Goal: Transaction & Acquisition: Purchase product/service

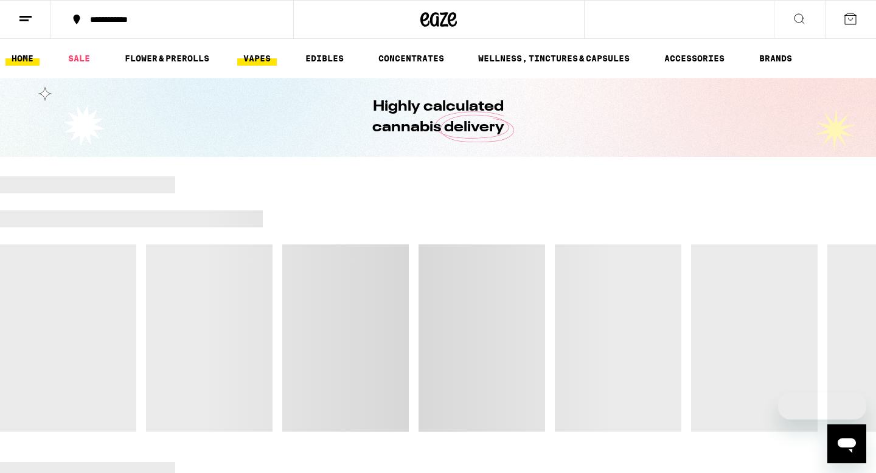
click at [248, 60] on link "VAPES" at bounding box center [257, 58] width 40 height 15
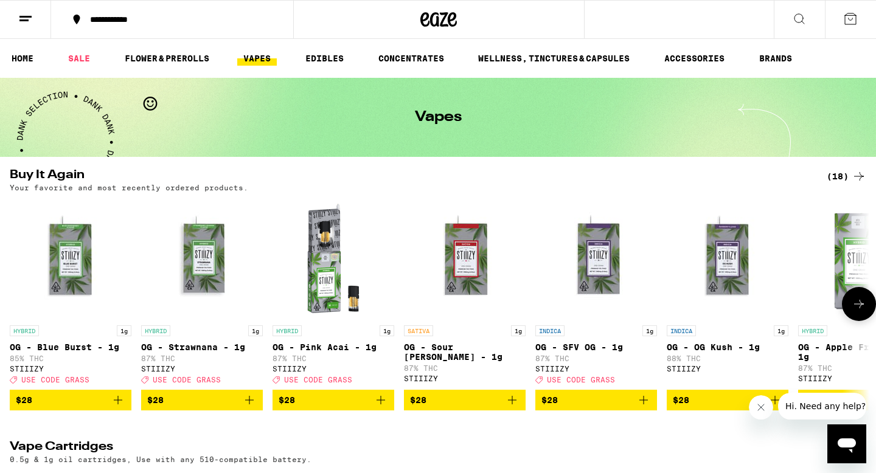
click at [119, 408] on icon "Add to bag" at bounding box center [118, 400] width 15 height 15
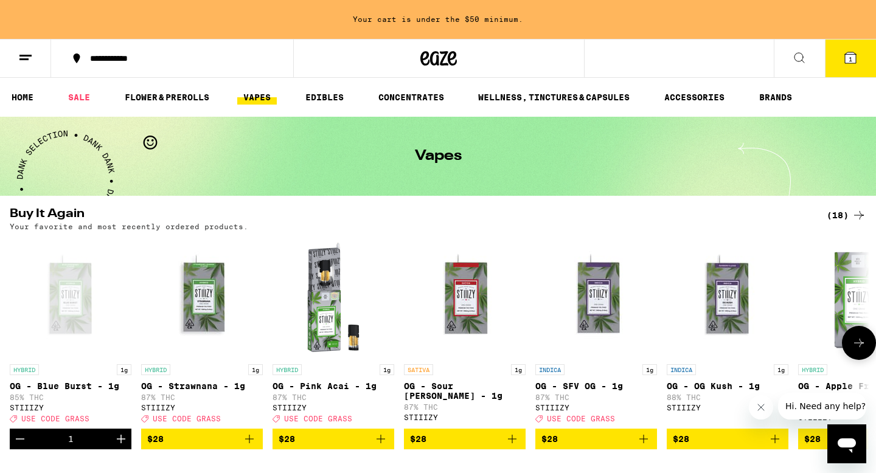
click at [857, 358] on button at bounding box center [859, 343] width 34 height 34
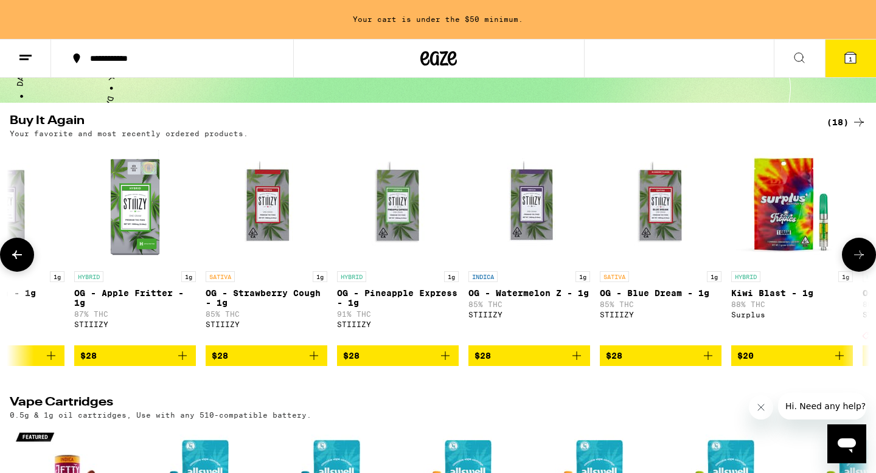
scroll to position [113, 0]
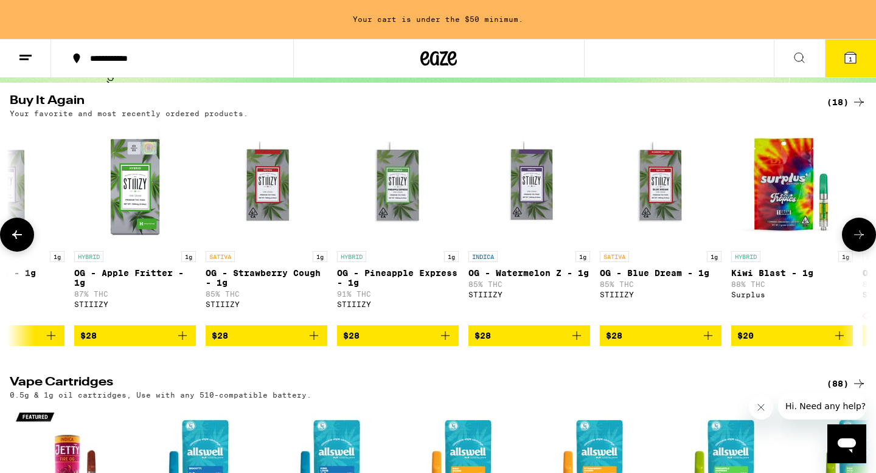
click at [866, 232] on button at bounding box center [859, 235] width 34 height 34
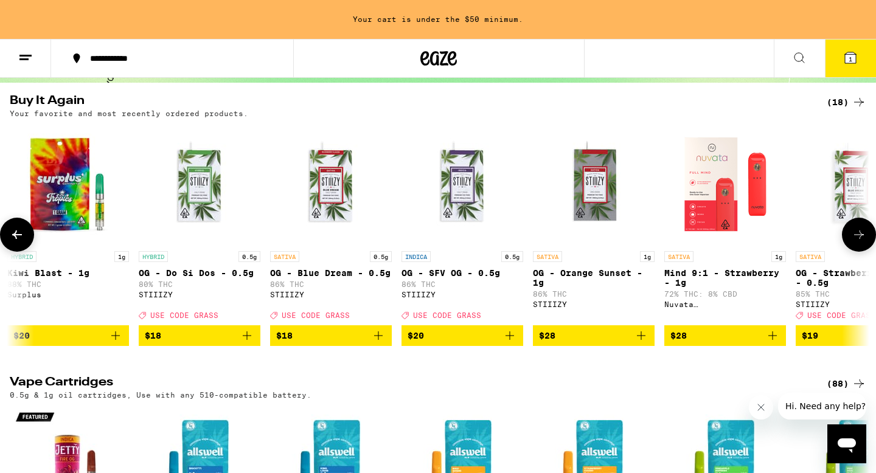
click at [866, 232] on button at bounding box center [859, 235] width 34 height 34
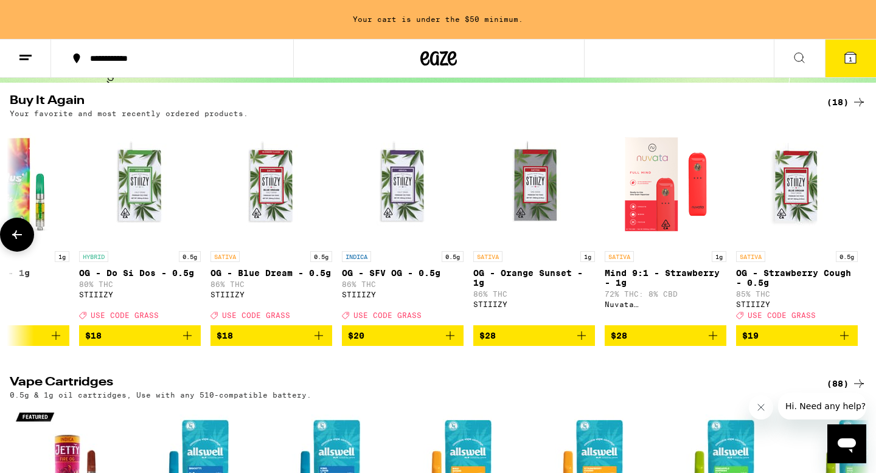
scroll to position [0, 1509]
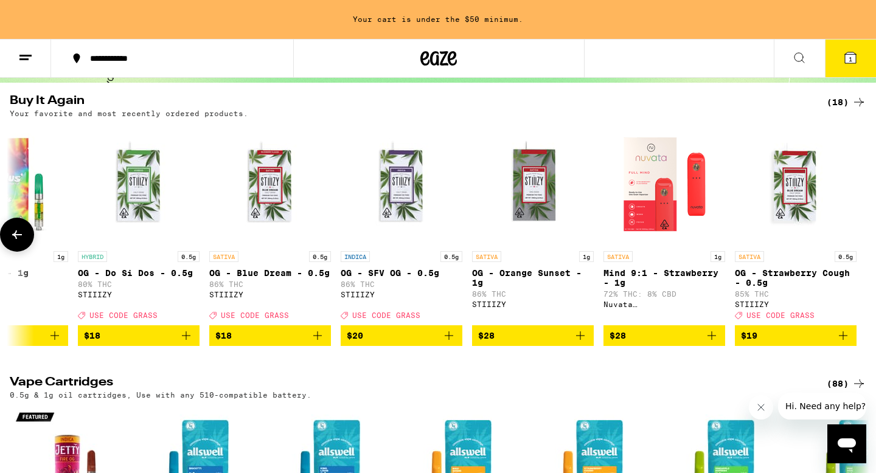
click at [22, 249] on button at bounding box center [17, 235] width 34 height 34
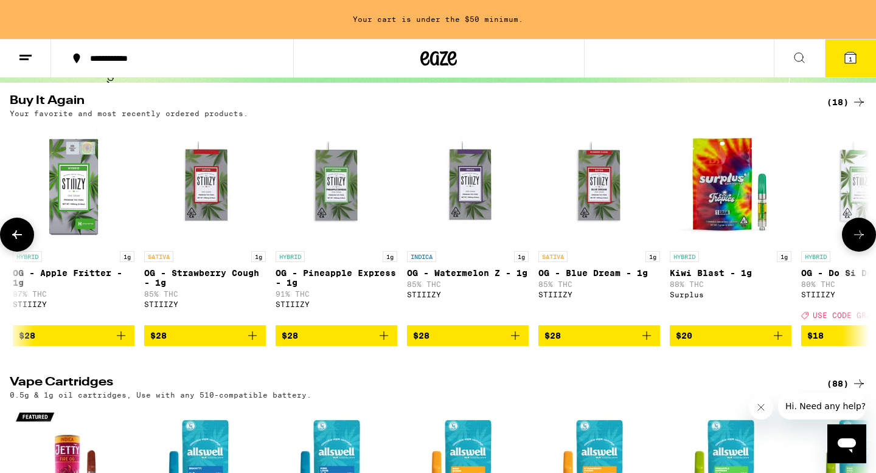
scroll to position [0, 785]
click at [19, 242] on icon at bounding box center [17, 235] width 15 height 15
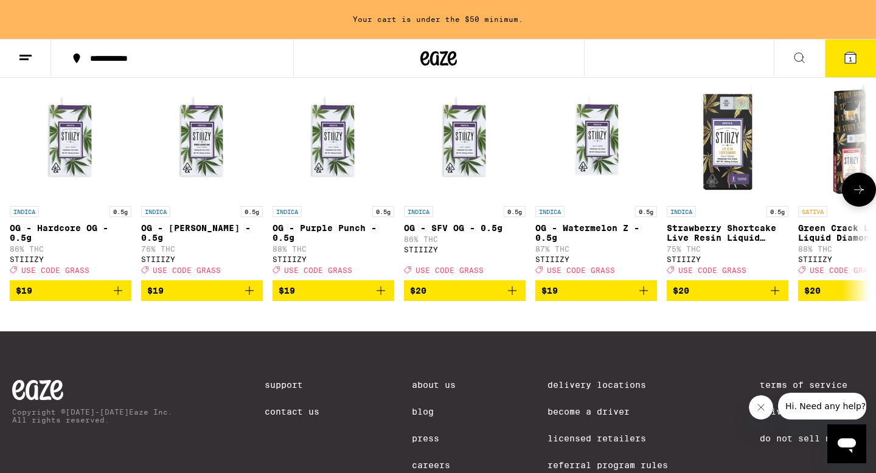
scroll to position [1240, 0]
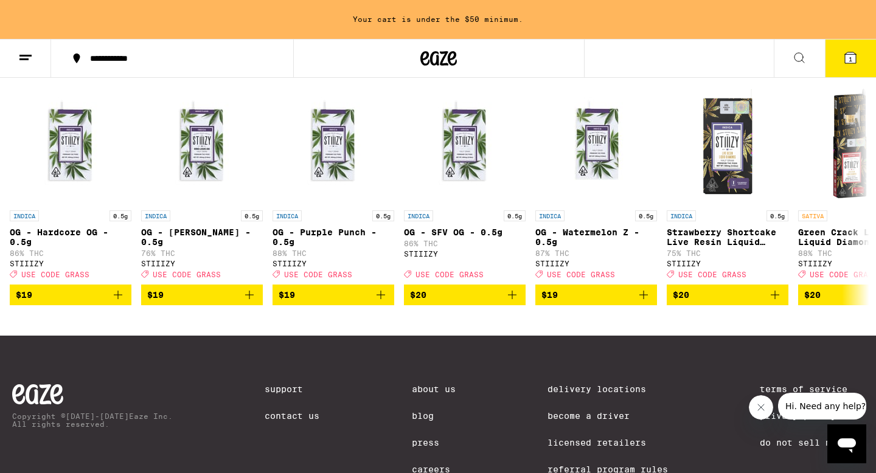
click at [851, 69] on div "(34)" at bounding box center [847, 61] width 40 height 15
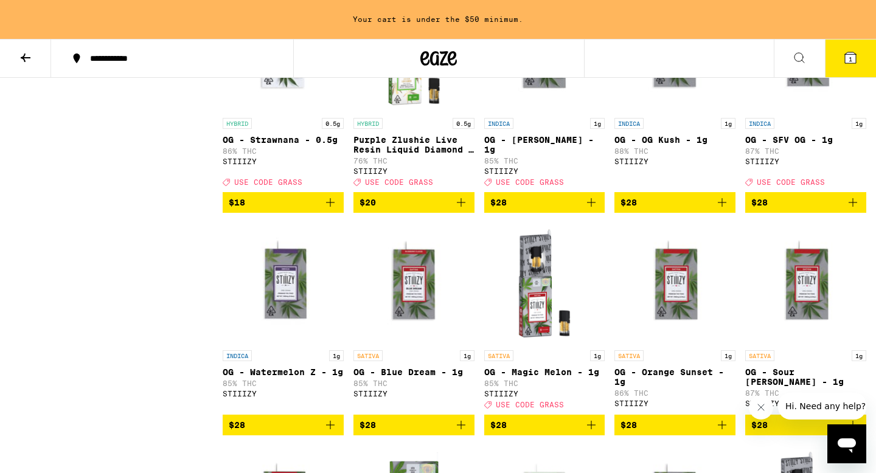
scroll to position [924, 0]
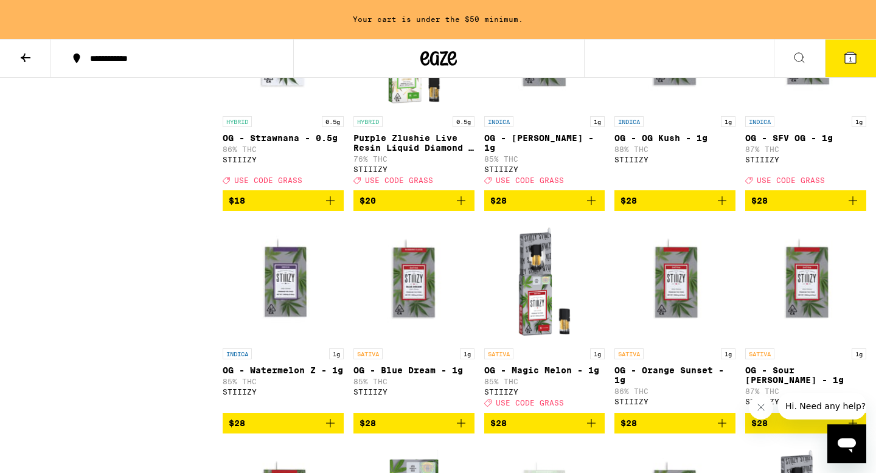
click at [722, 208] on icon "Add to bag" at bounding box center [722, 200] width 15 height 15
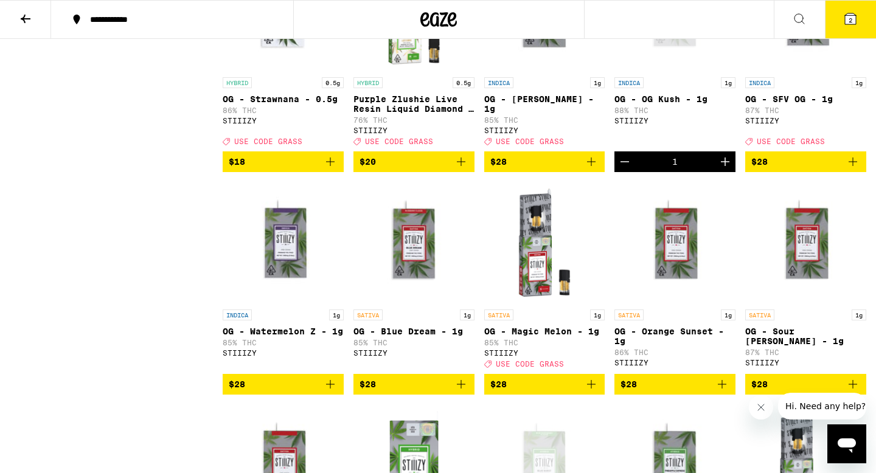
scroll to position [885, 0]
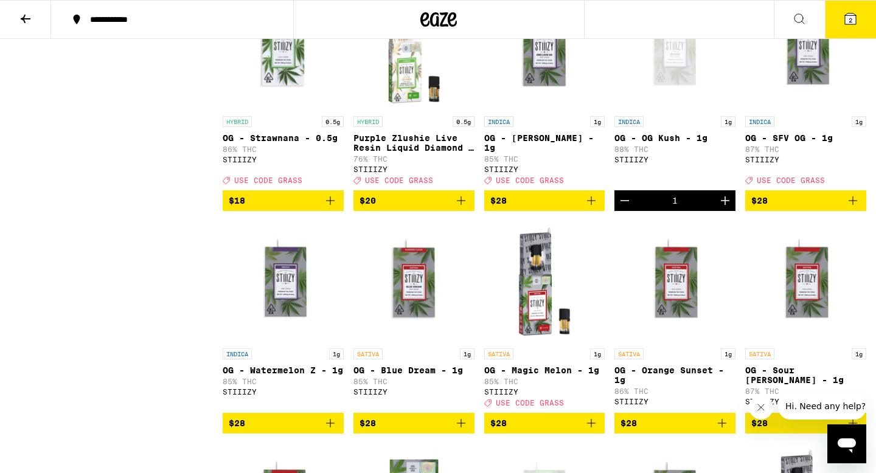
click at [845, 17] on icon at bounding box center [850, 19] width 15 height 15
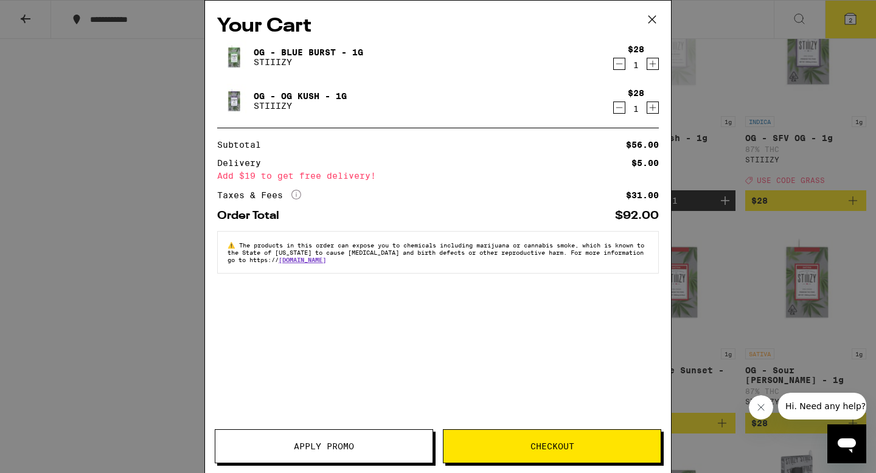
click at [524, 448] on span "Checkout" at bounding box center [552, 446] width 217 height 9
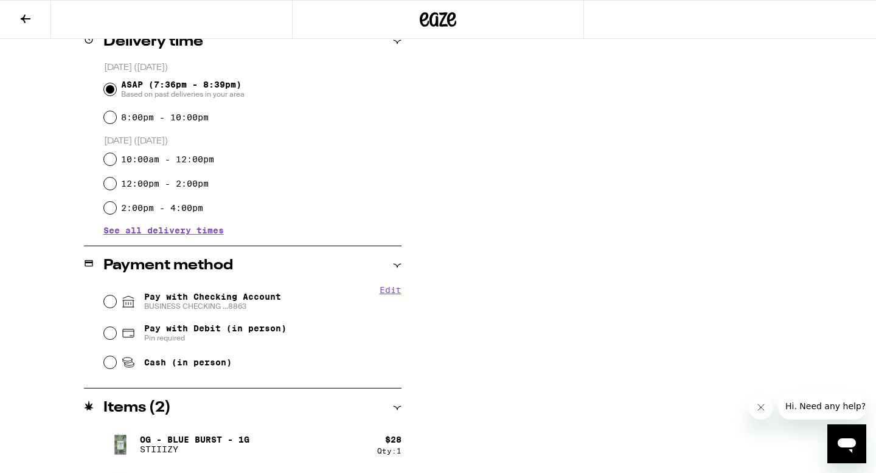
scroll to position [358, 0]
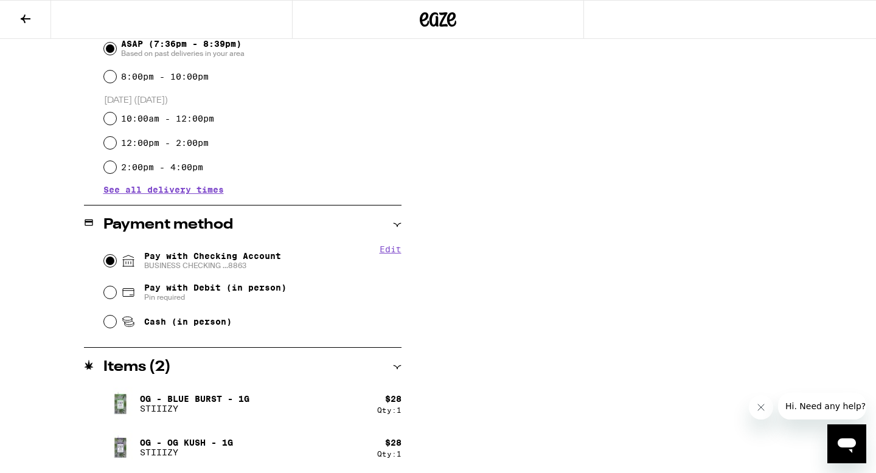
click at [110, 265] on input "Pay with Checking Account BUSINESS CHECKING ...8863" at bounding box center [110, 261] width 12 height 12
radio input "true"
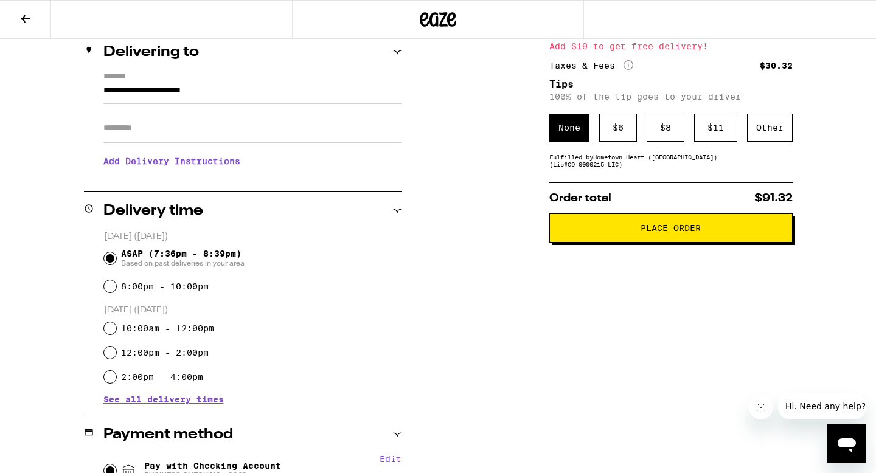
scroll to position [76, 0]
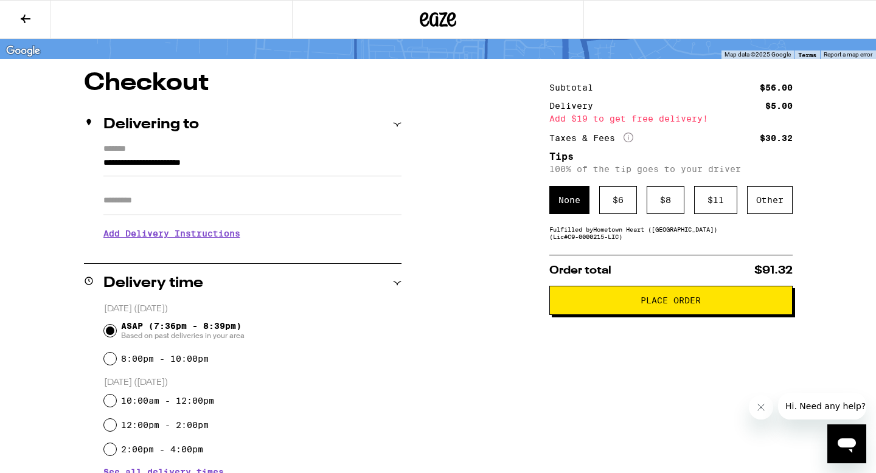
click at [614, 298] on button "Place Order" at bounding box center [670, 300] width 243 height 29
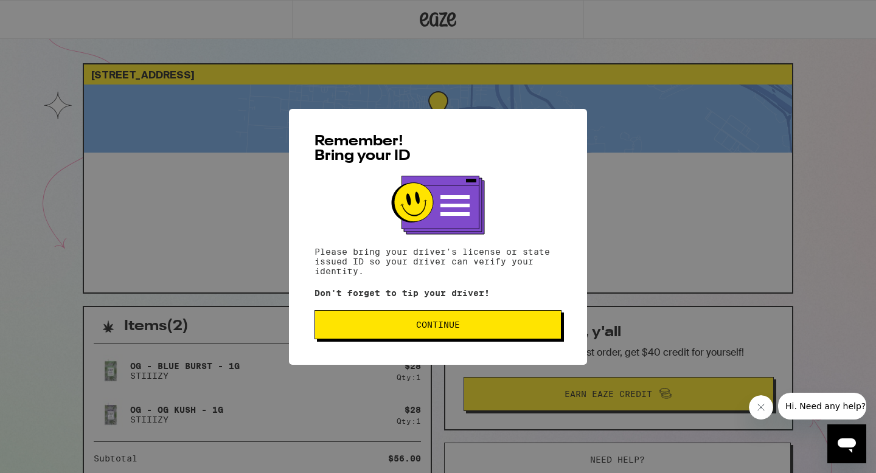
click at [440, 329] on span "Continue" at bounding box center [438, 325] width 44 height 9
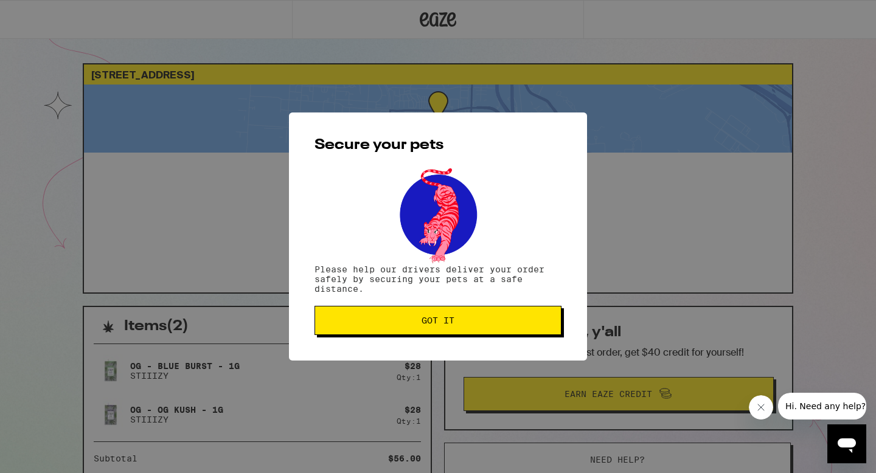
click at [428, 324] on span "Got it" at bounding box center [438, 320] width 33 height 9
